Goal: Navigation & Orientation: Find specific page/section

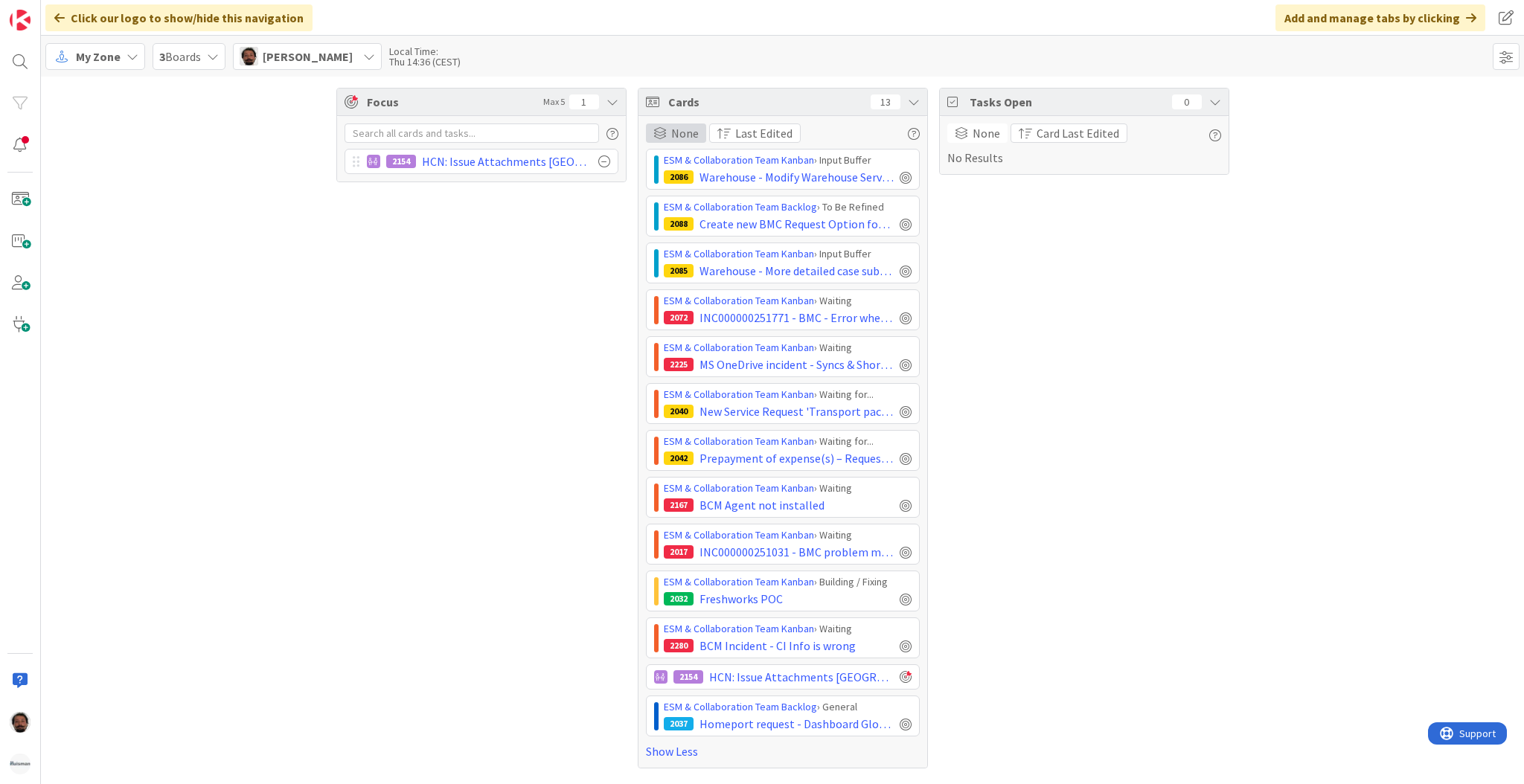
click at [694, 132] on span "None" at bounding box center [685, 132] width 27 height 18
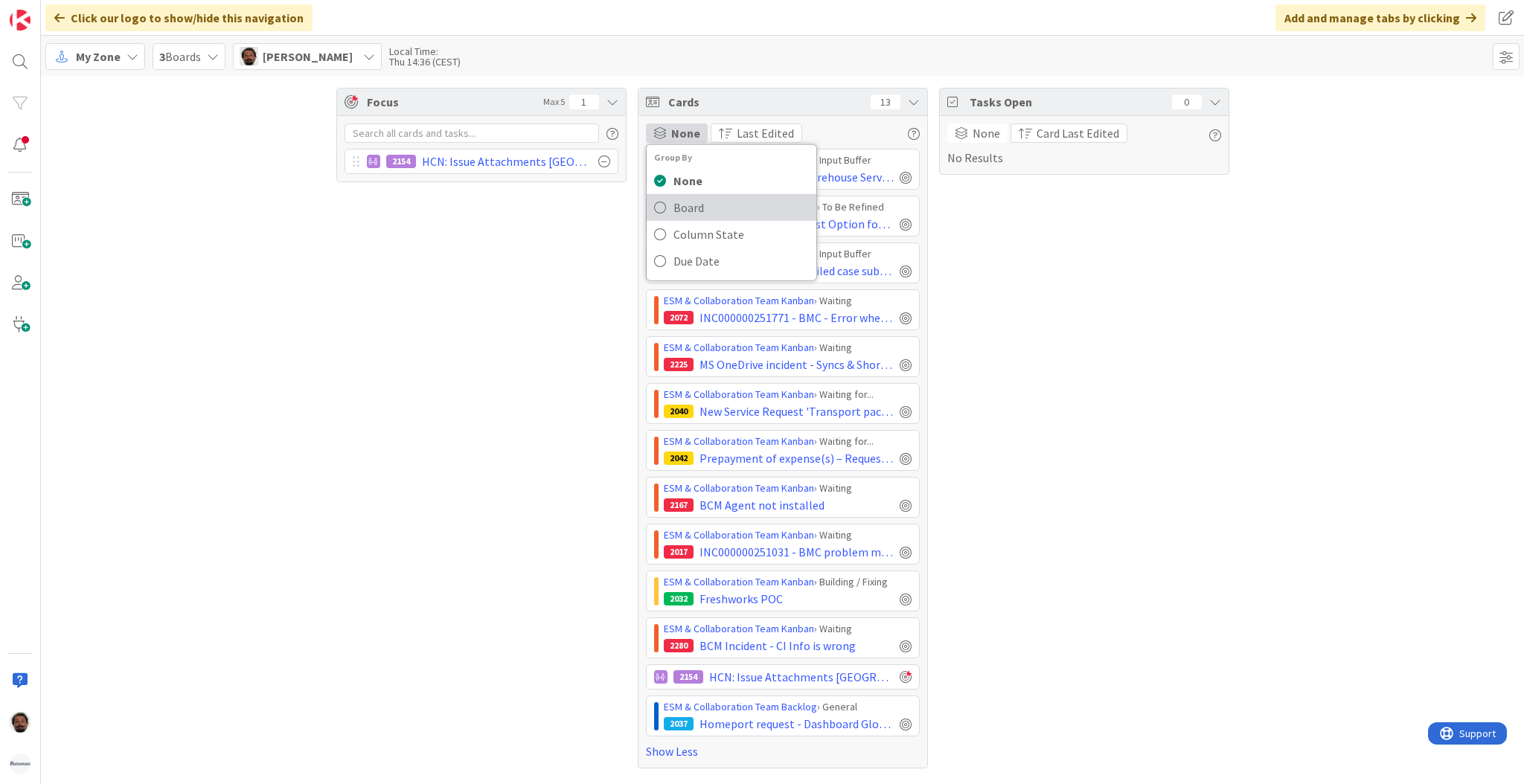
click at [667, 207] on link "Board" at bounding box center [731, 208] width 169 height 27
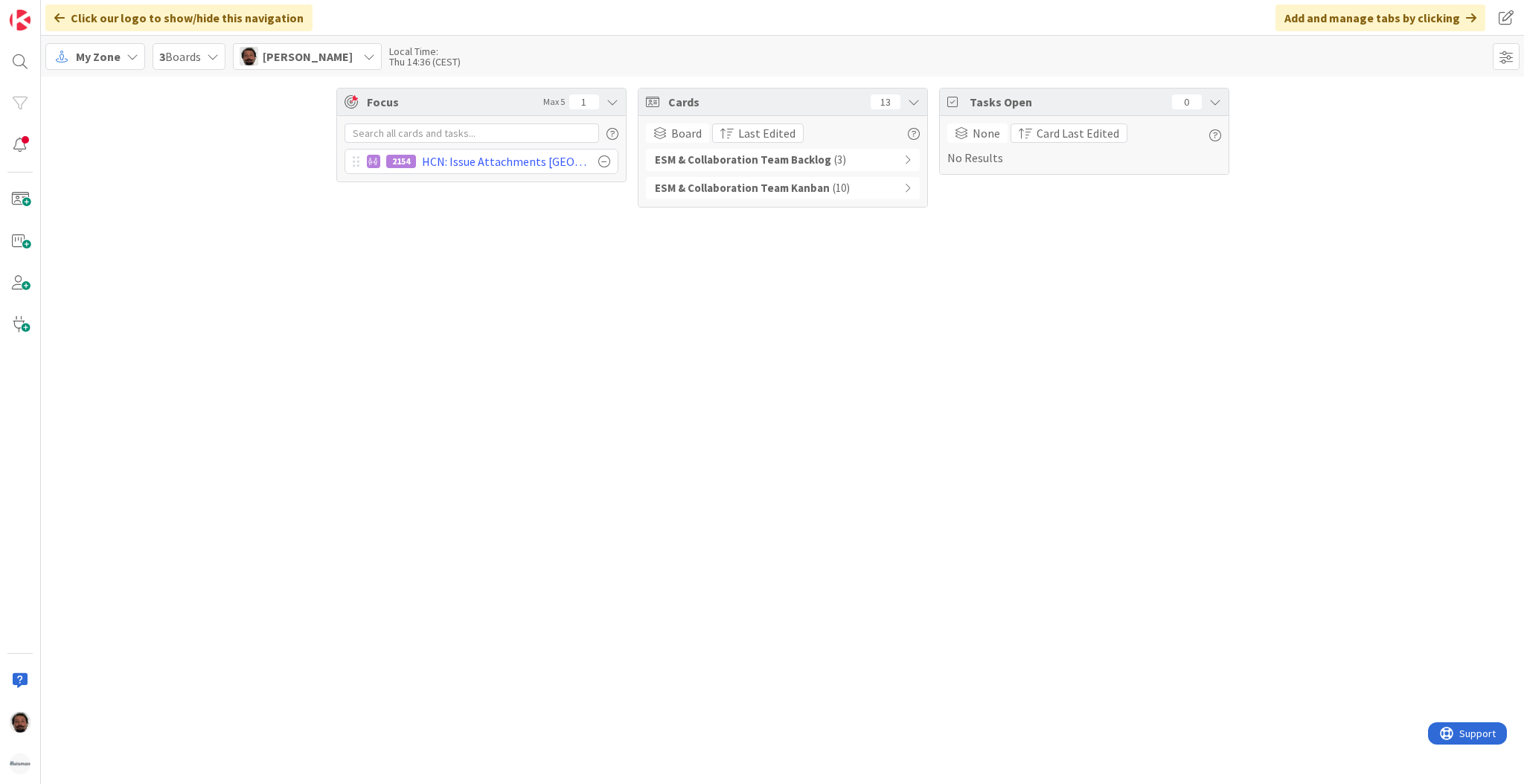
click at [904, 186] on icon at bounding box center [907, 187] width 7 height 10
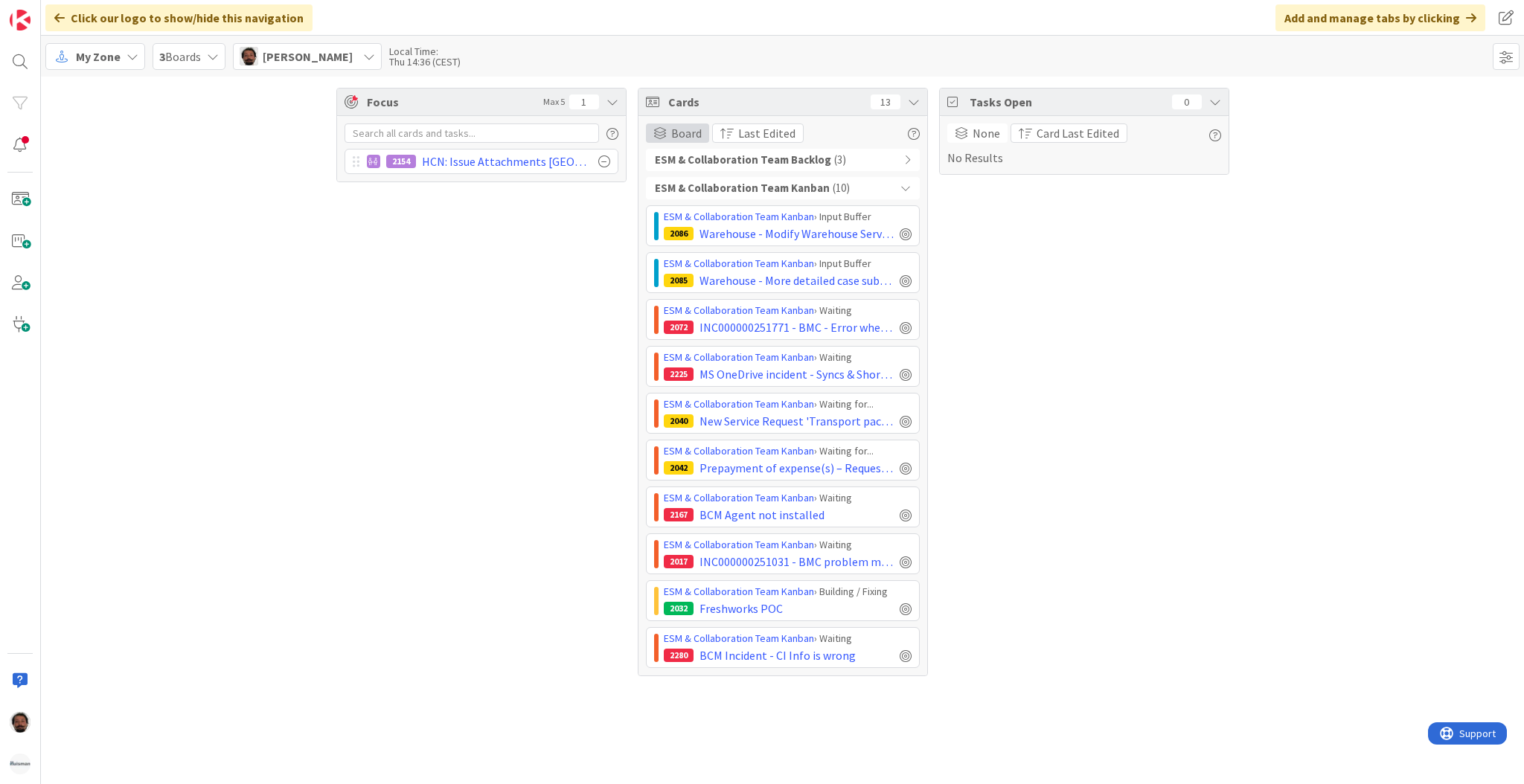
click at [673, 126] on span "Board" at bounding box center [686, 132] width 31 height 18
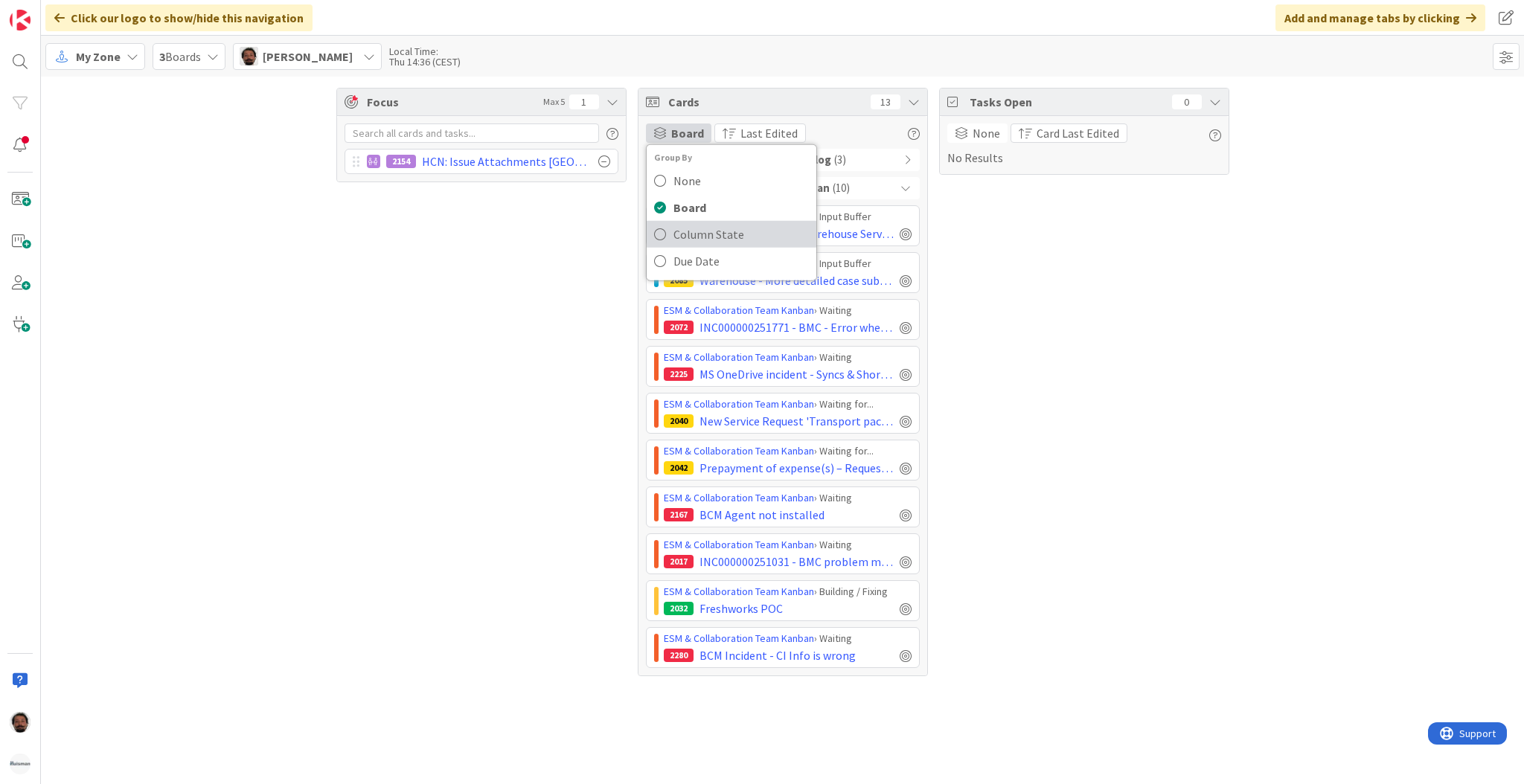
click at [677, 239] on span "Column State" at bounding box center [741, 234] width 136 height 22
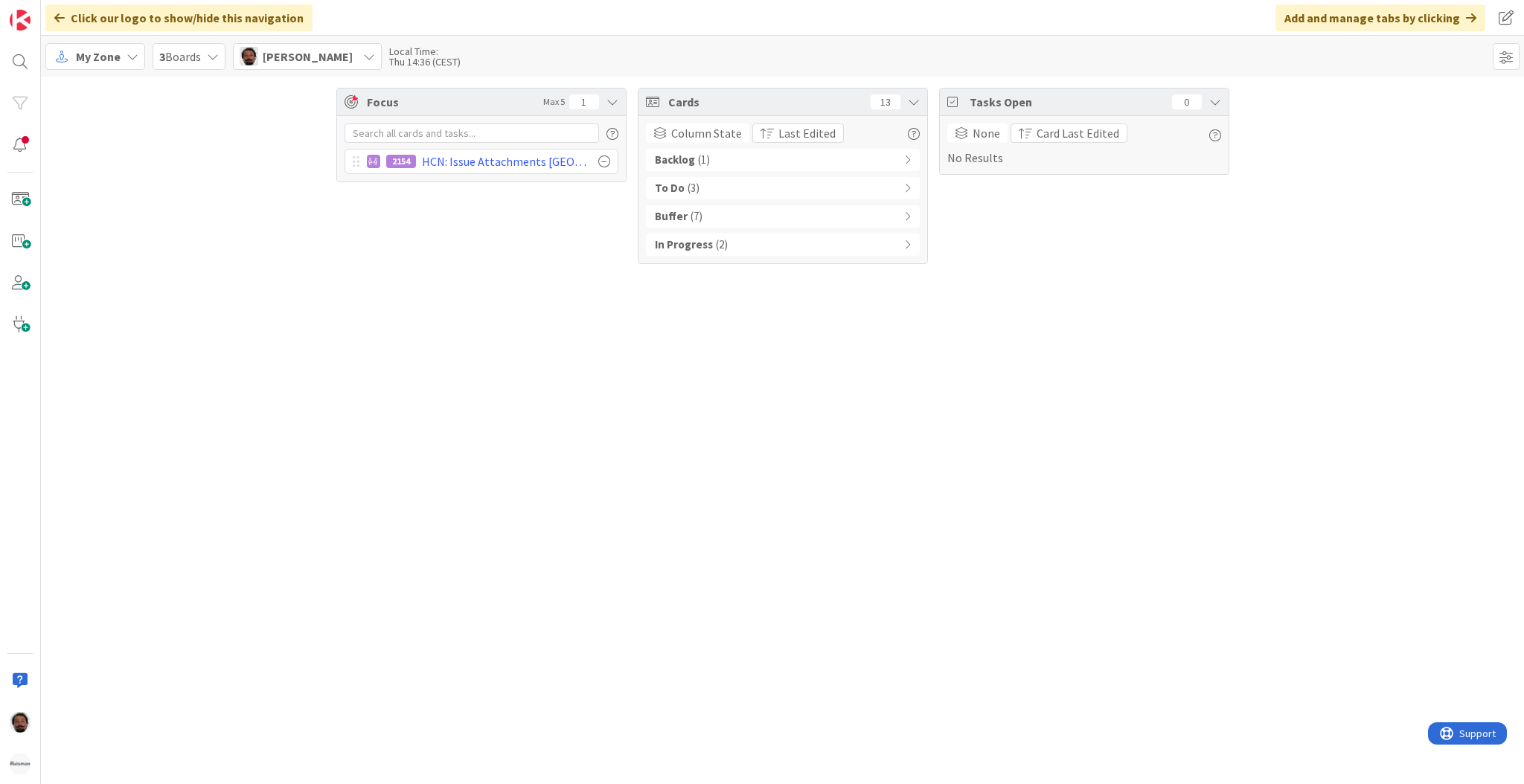
click at [889, 190] on div "To Do ( 3 )" at bounding box center [782, 188] width 274 height 22
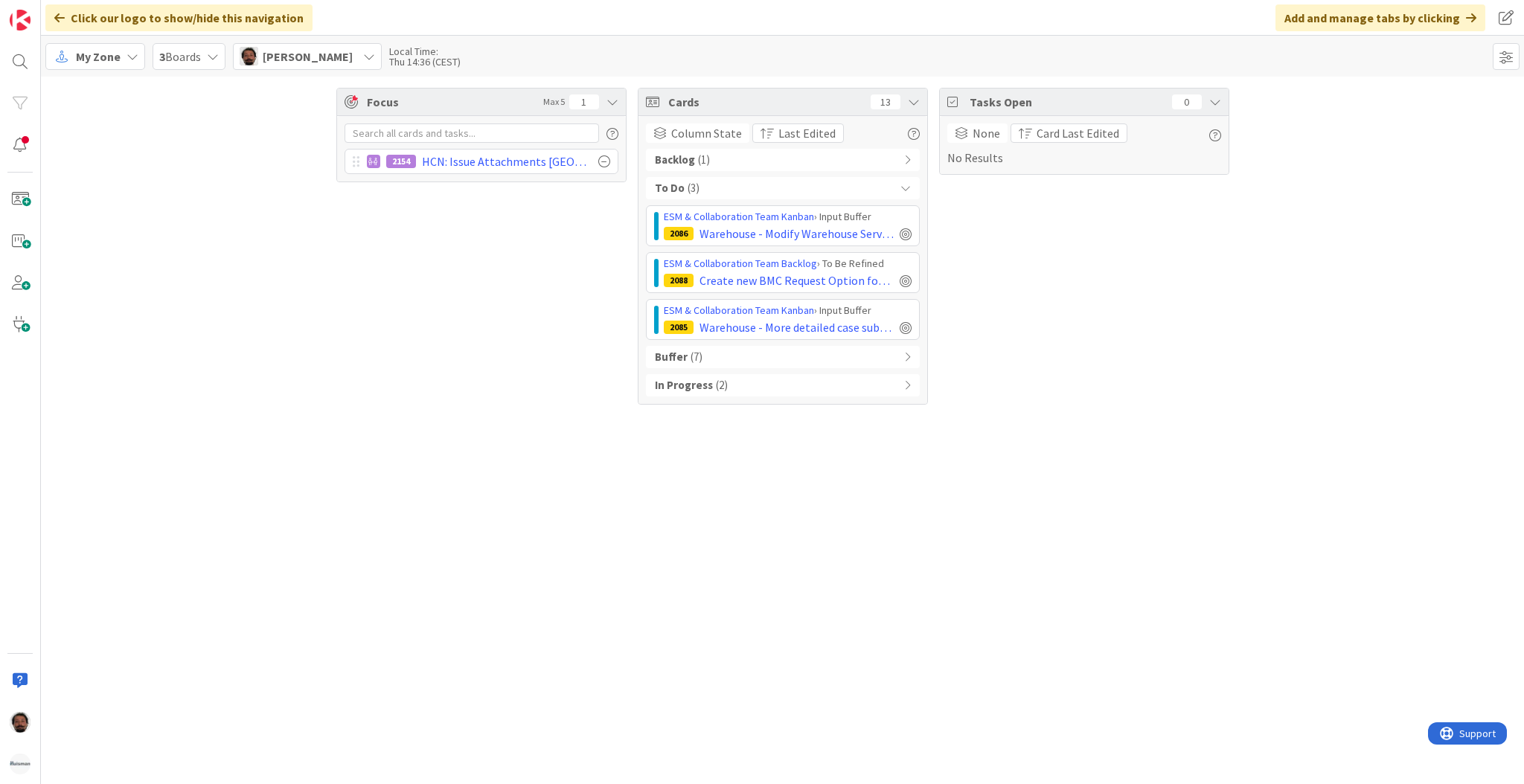
click at [889, 190] on div "To Do ( 3 )" at bounding box center [782, 188] width 274 height 22
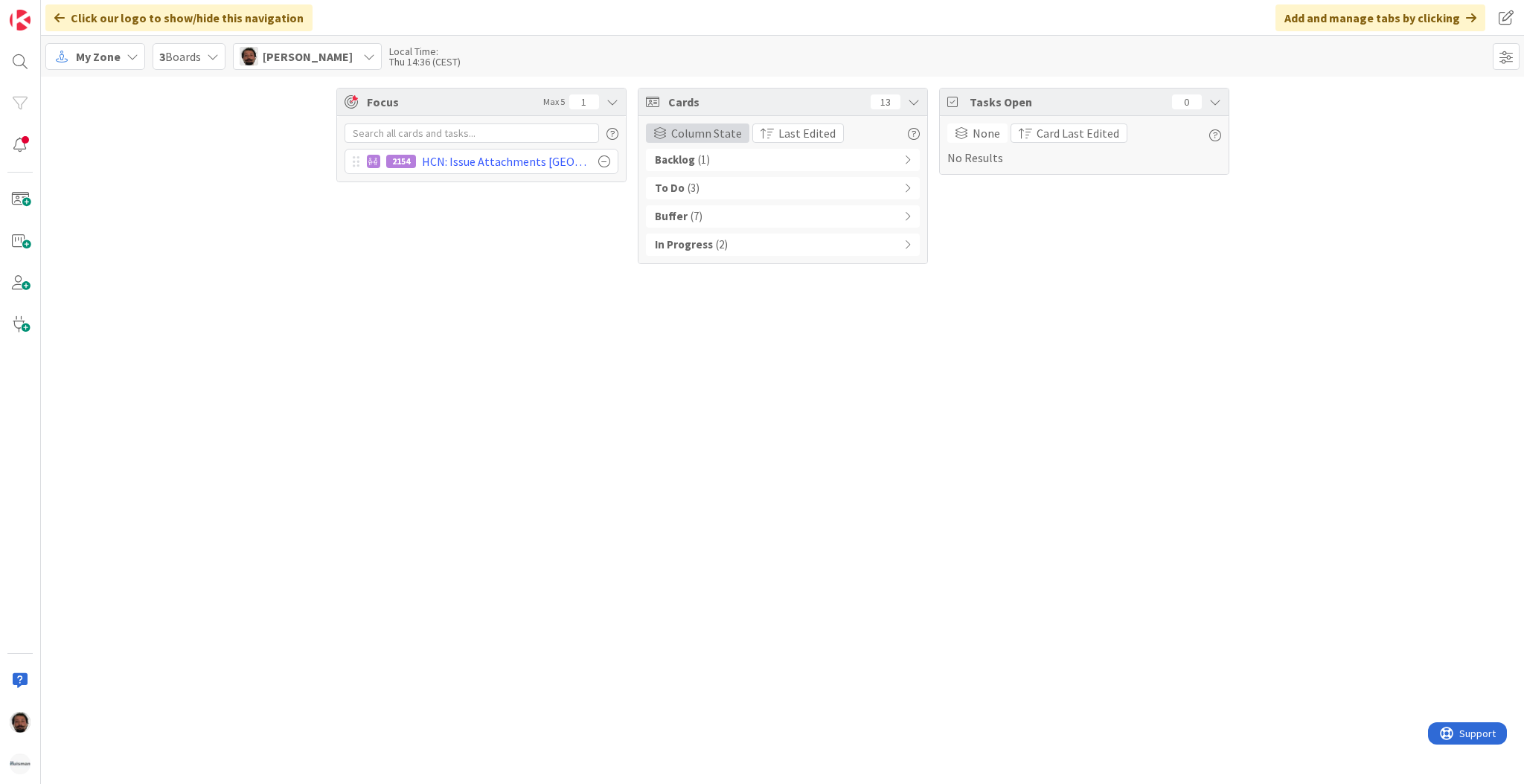
click at [706, 130] on span "Column State" at bounding box center [707, 132] width 71 height 18
click at [685, 209] on span "Board" at bounding box center [741, 207] width 136 height 22
click at [1504, 60] on span at bounding box center [1506, 56] width 27 height 27
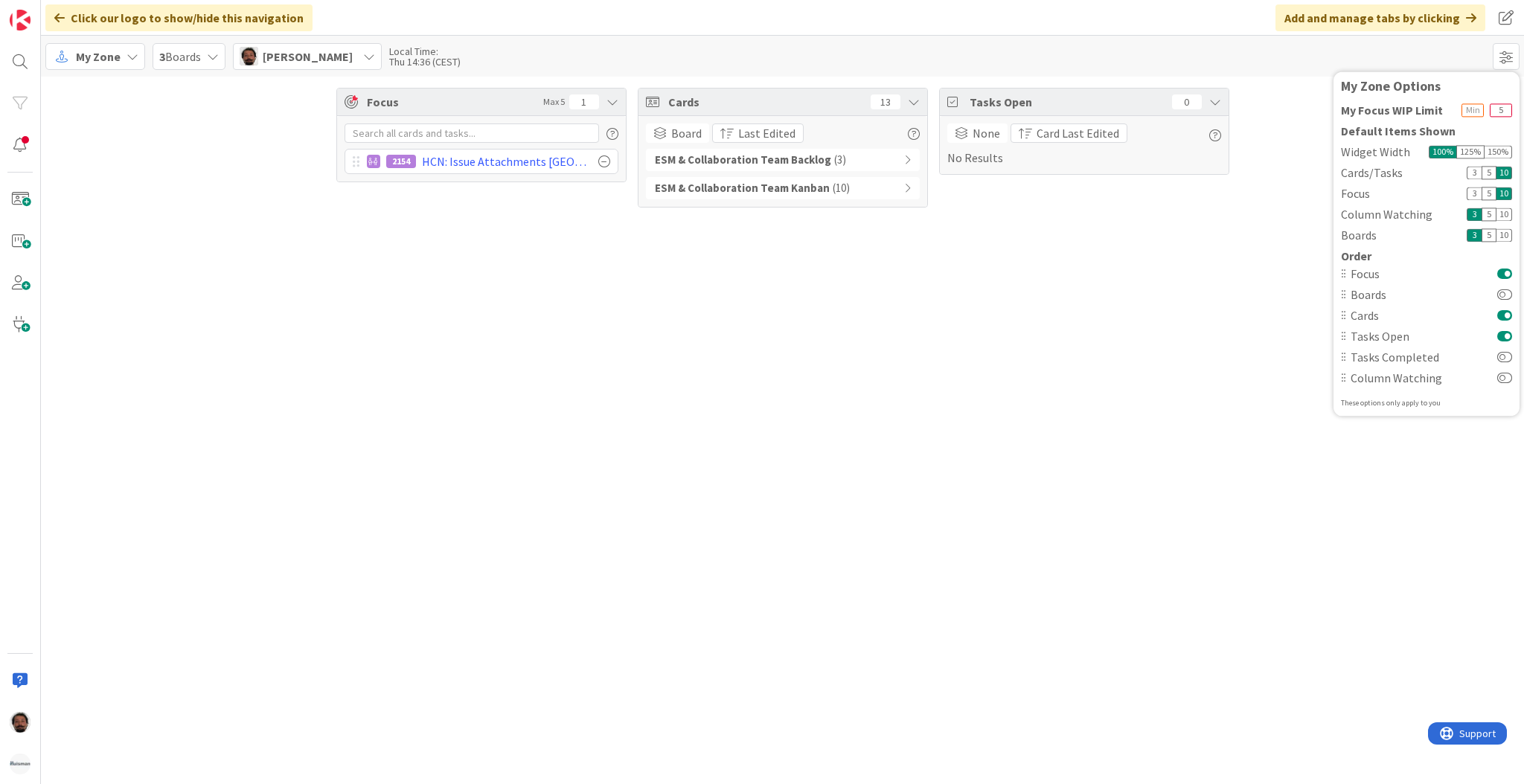
click at [1103, 305] on div "Focus Max 5 1 2154 HCN: Issue Attachments Kanban Zone Cards 13 Board Group By N…" at bounding box center [782, 430] width 1483 height 707
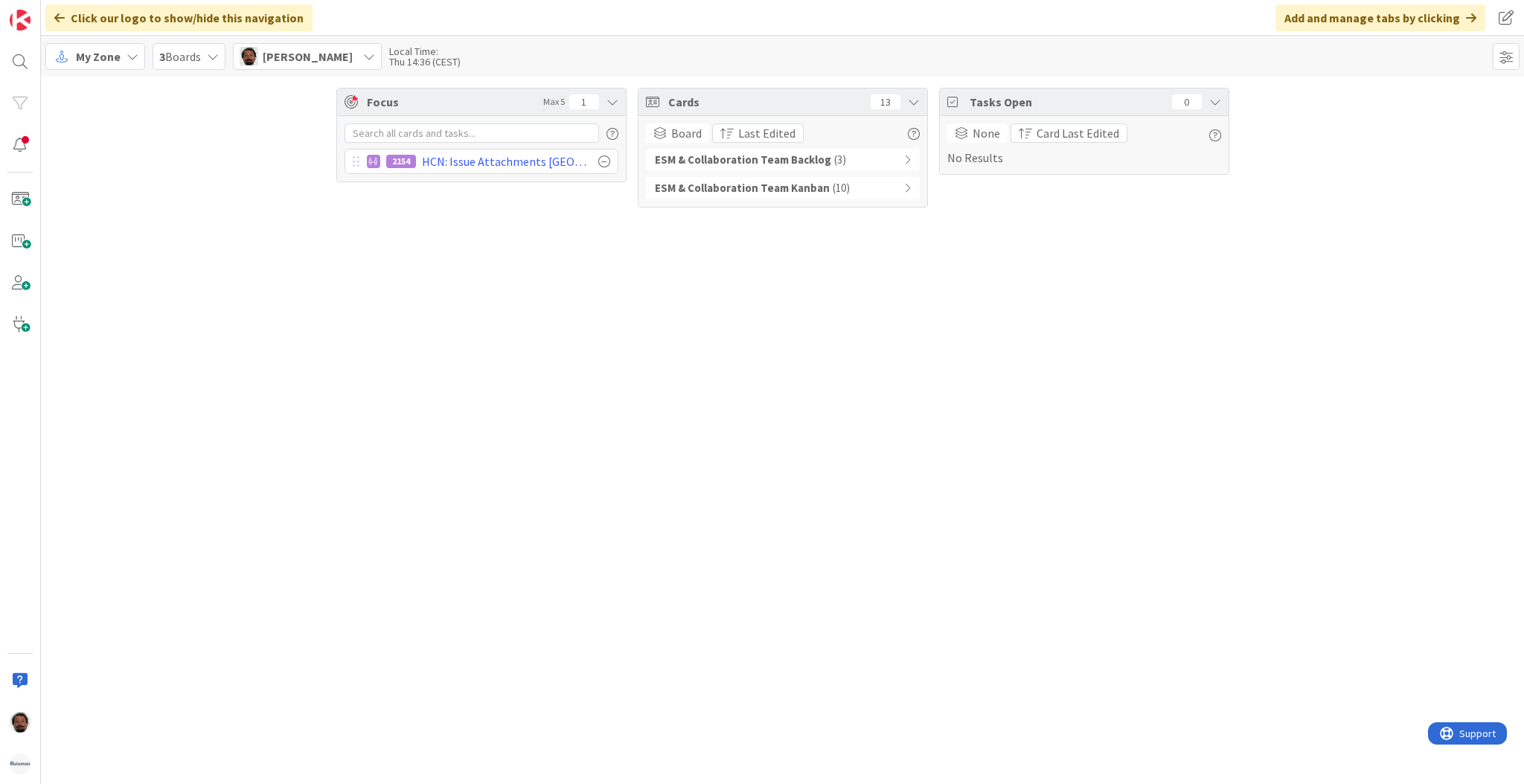
click at [865, 430] on div "Focus Max 5 1 2154 HCN: Issue Attachments Kanban Zone Cards 13 Board Group By N…" at bounding box center [782, 430] width 1483 height 707
